Goal: Task Accomplishment & Management: Complete application form

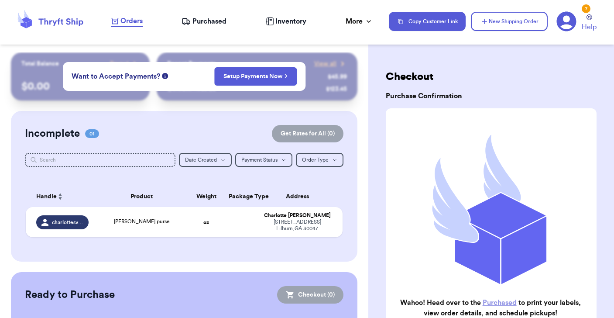
click at [130, 22] on span "Orders" at bounding box center [131, 21] width 22 height 10
click at [209, 21] on span "Purchased" at bounding box center [209, 21] width 34 height 10
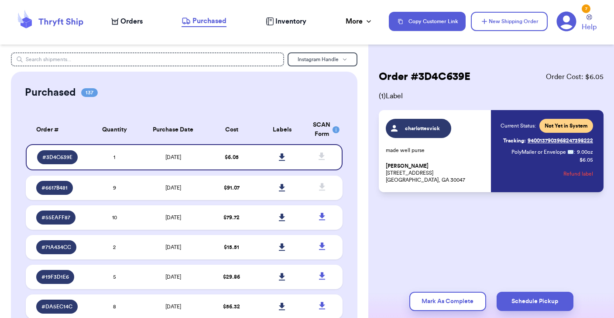
click at [130, 21] on span "Orders" at bounding box center [131, 21] width 22 height 10
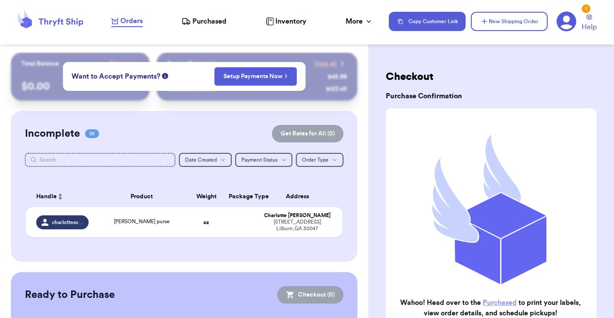
click at [213, 18] on span "Purchased" at bounding box center [209, 21] width 34 height 10
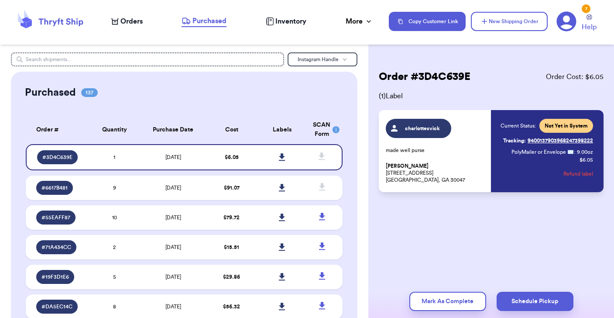
click at [128, 20] on span "Orders" at bounding box center [131, 21] width 22 height 10
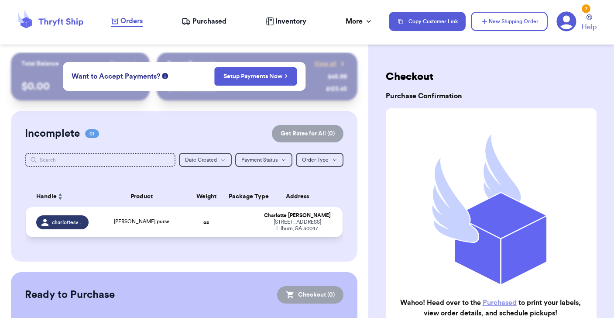
click at [234, 230] on td at bounding box center [240, 222] width 34 height 30
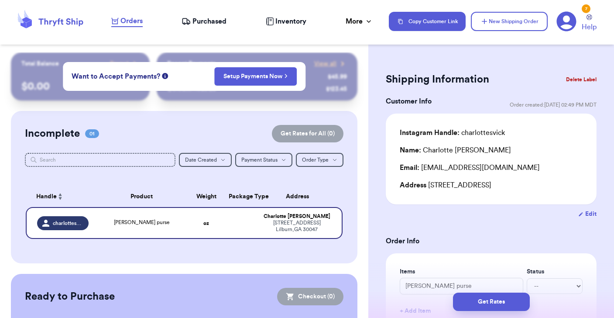
click at [576, 79] on button "Delete Label" at bounding box center [581, 79] width 38 height 19
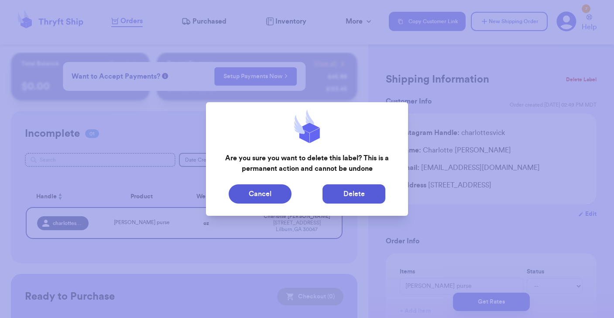
click at [332, 192] on button "Delete" at bounding box center [353, 193] width 63 height 19
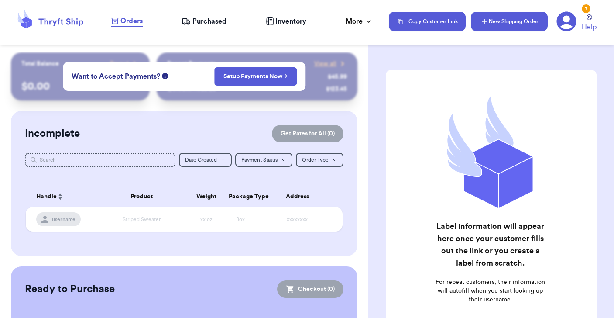
click at [498, 29] on button "New Shipping Order" at bounding box center [509, 21] width 77 height 19
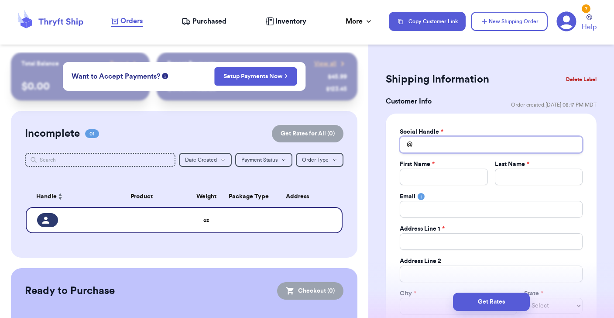
click at [433, 143] on input "Total Amount Paid" at bounding box center [491, 144] width 183 height 17
type input "l"
type input "li"
type input "lis"
type input "[PERSON_NAME]"
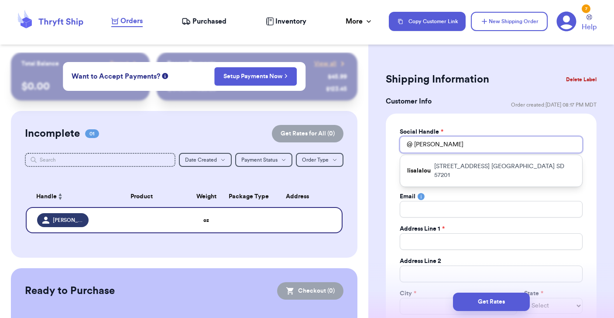
type input "[PERSON_NAME]"
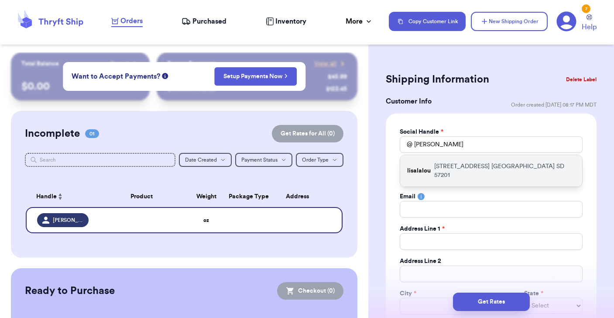
drag, startPoint x: 434, startPoint y: 143, endPoint x: 451, endPoint y: 167, distance: 29.1
click at [451, 167] on p "[STREET_ADDRESS]" at bounding box center [504, 170] width 141 height 17
type input "lisalalou"
type input "[PERSON_NAME]"
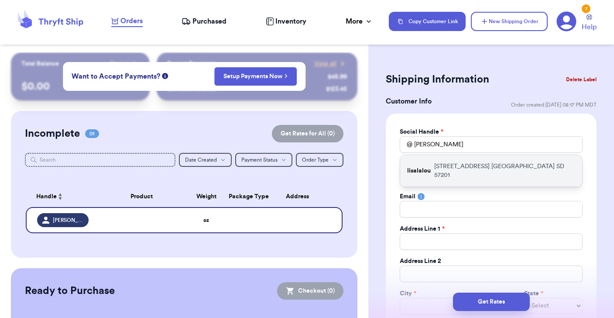
type input "[EMAIL_ADDRESS][DOMAIN_NAME]"
type input "[STREET_ADDRESS]"
type input "[GEOGRAPHIC_DATA]"
select select "SD"
type input "57201"
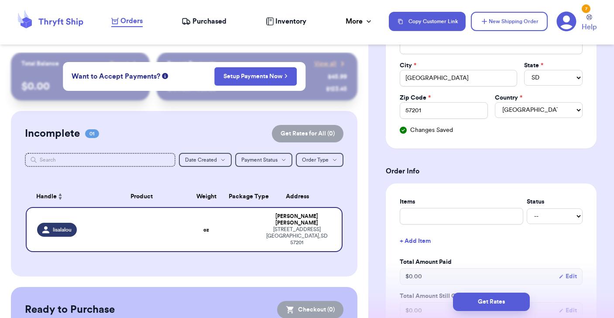
scroll to position [230, 0]
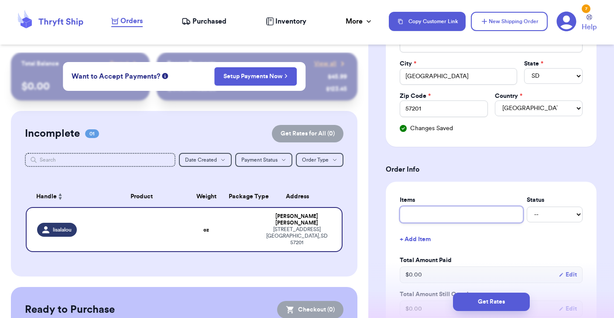
type input "h"
type input "ha"
type input "han"
type input "hand"
type input "handm"
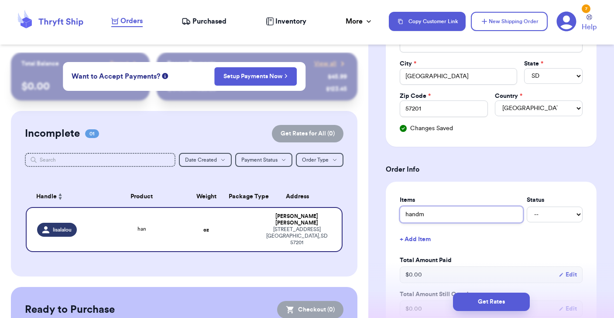
type input "handma"
type input "handmad"
type input "handmade"
type input "handmade c"
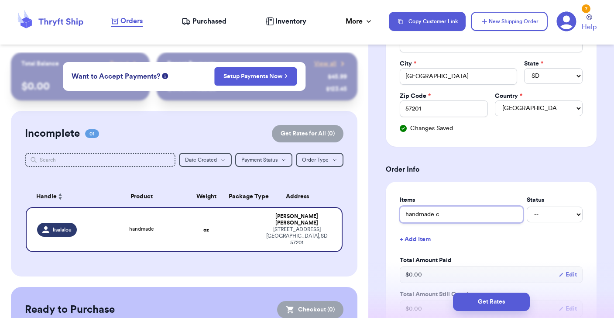
type input "handmade ca"
type input "handmade car"
type input "handmade card"
type input "handmade cardi"
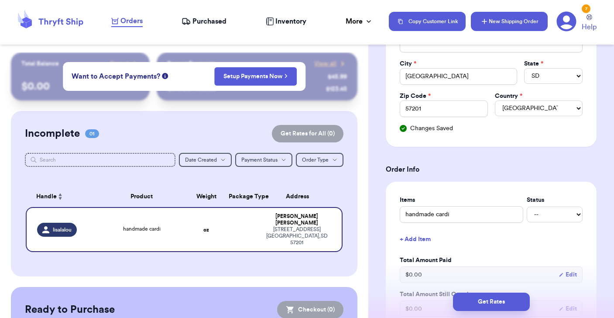
click at [505, 25] on button "New Shipping Order" at bounding box center [509, 21] width 77 height 19
select select
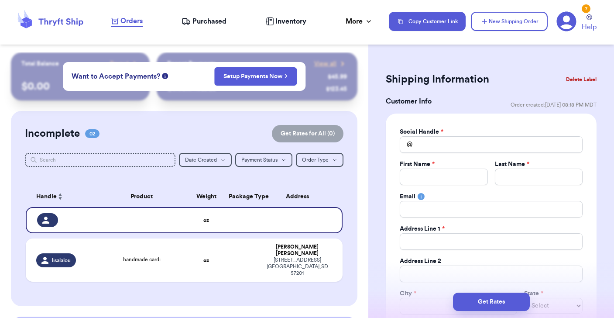
scroll to position [0, 0]
click at [448, 149] on input "Total Amount Paid" at bounding box center [491, 144] width 183 height 17
type input "t"
type input "th"
type input "thr"
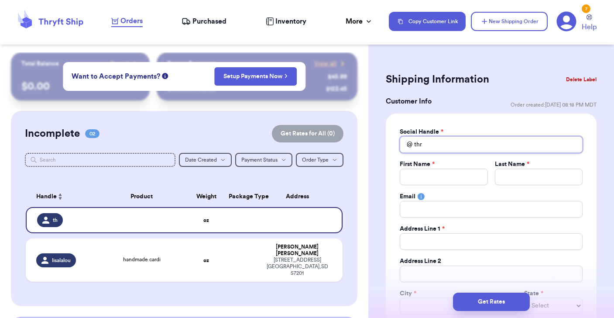
type input "thre"
type input "there"
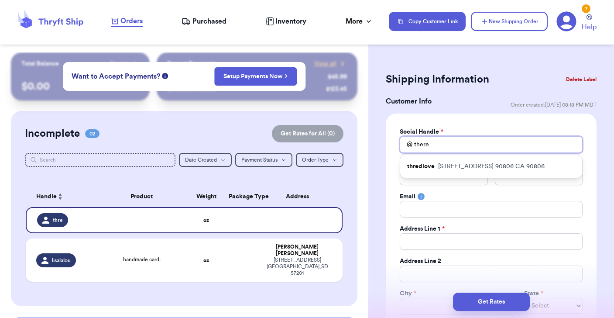
type input "there"
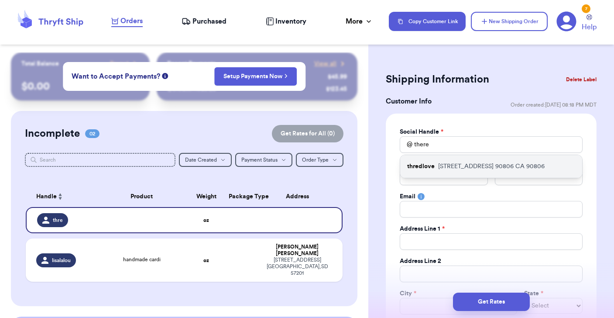
drag, startPoint x: 448, startPoint y: 149, endPoint x: 453, endPoint y: 165, distance: 16.7
click at [453, 165] on p "[STREET_ADDRESS]" at bounding box center [491, 166] width 106 height 9
type input "thredlove"
type input "[PERSON_NAME]"
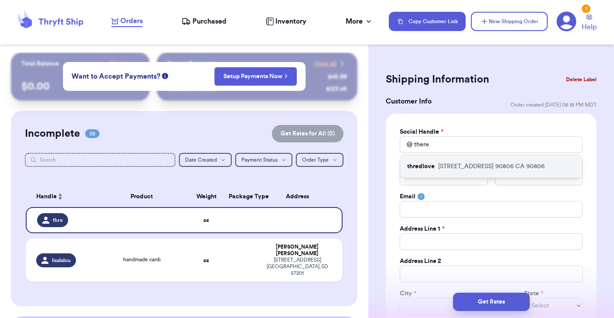
type input "[EMAIL_ADDRESS][DOMAIN_NAME]"
type input "[STREET_ADDRESS]"
type input "90806"
select select "CA"
type input "90806"
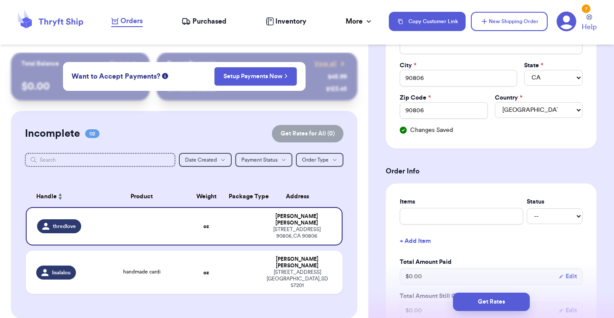
scroll to position [257, 0]
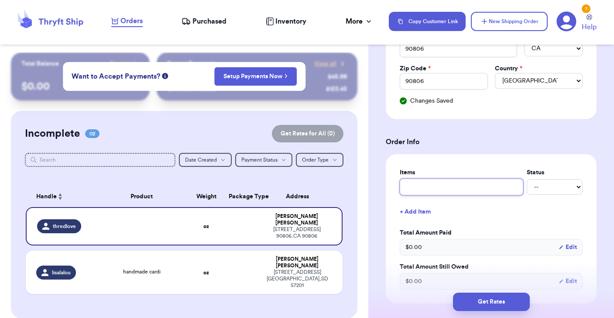
click at [449, 180] on input "text" at bounding box center [461, 186] width 123 height 17
type input "j"
type input "jc"
type input "jcr"
type input "jcre"
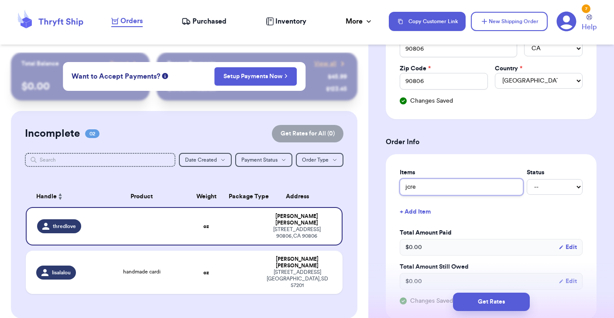
type input "jcrew"
type input "jcrew c"
type input "jcrew ca"
type input "jcrew cab"
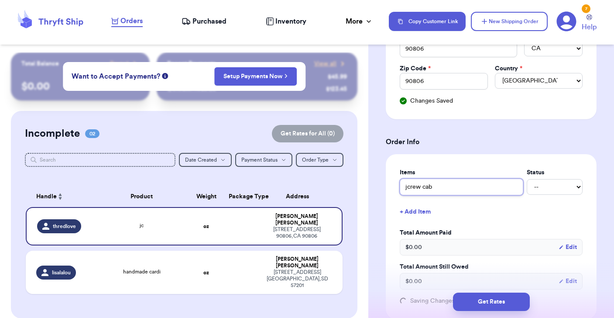
type input "jcrew cabl"
type input "jcrew cable"
type input "jcrew cablek"
type input "jcrew cablekn"
type input "jcrew cablekni"
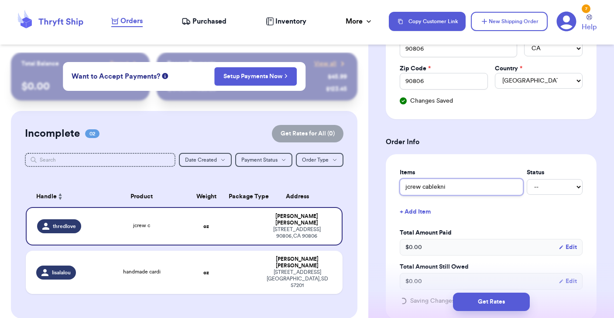
type input "jcrew cableknit"
